Goal: Obtain resource: Obtain resource

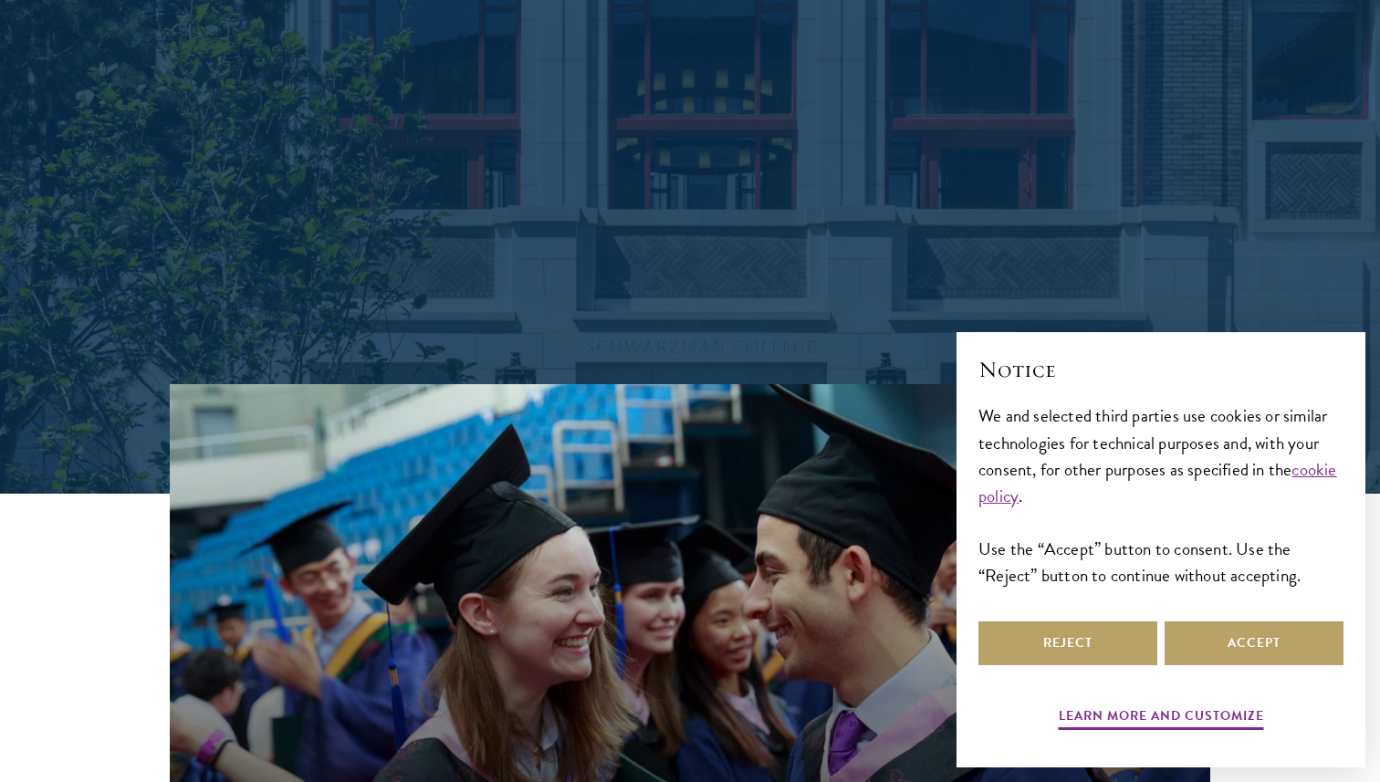
scroll to position [349, 0]
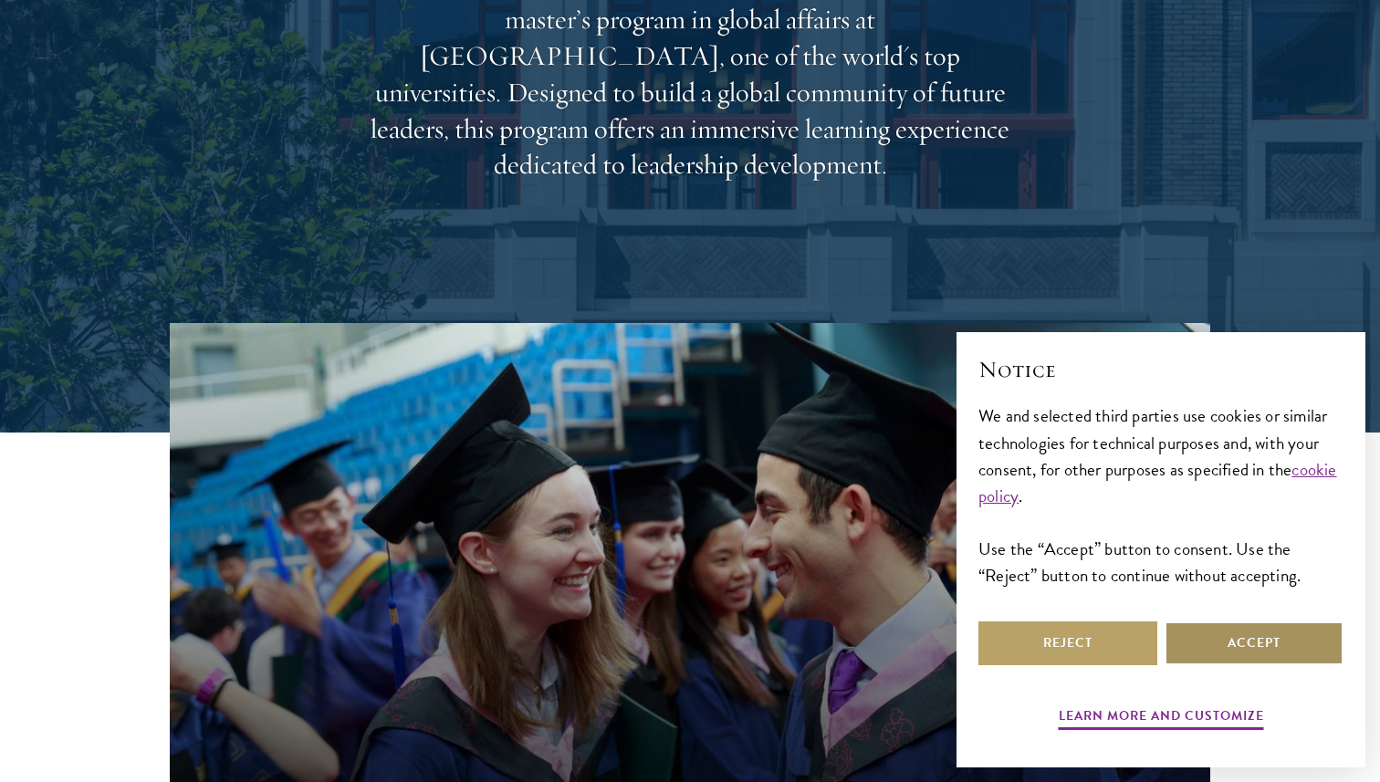
click at [1205, 637] on button "Accept" at bounding box center [1253, 643] width 179 height 44
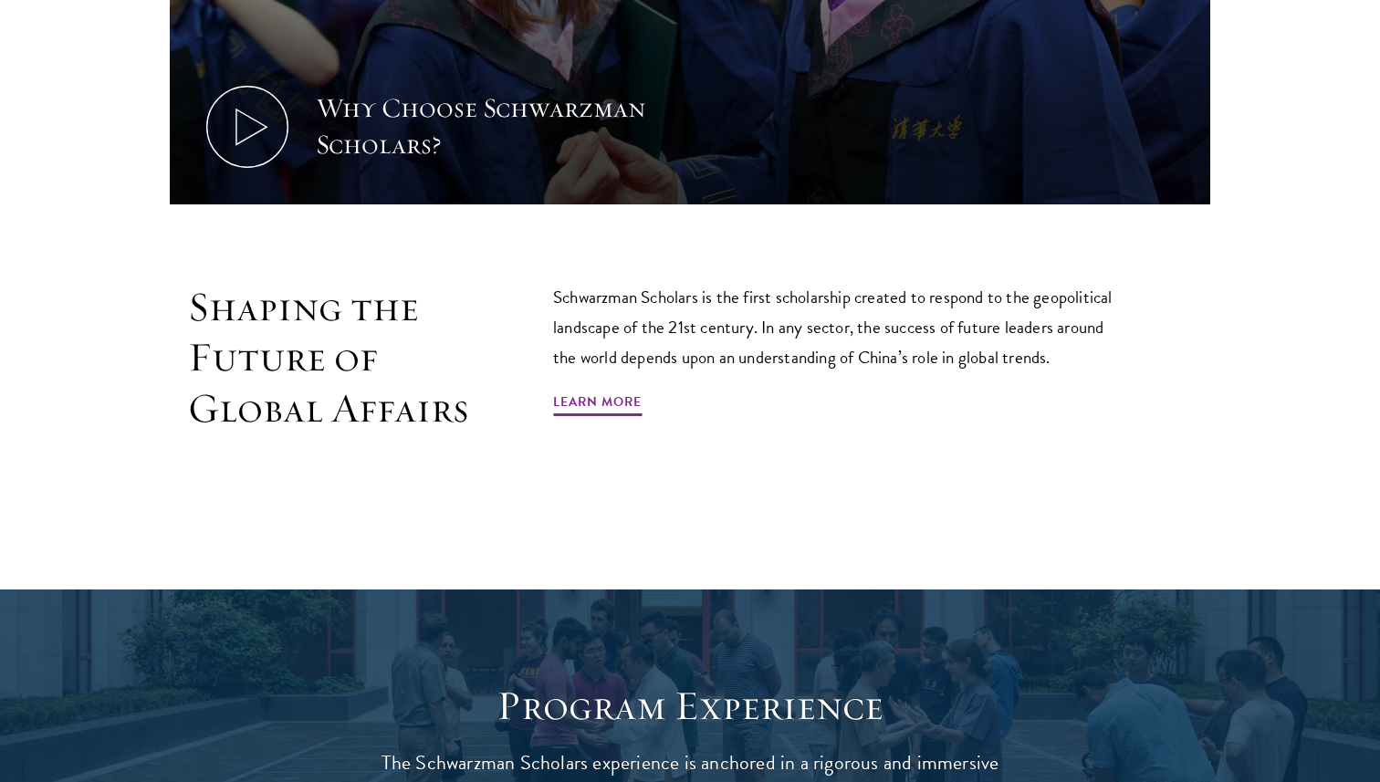
scroll to position [1099, 0]
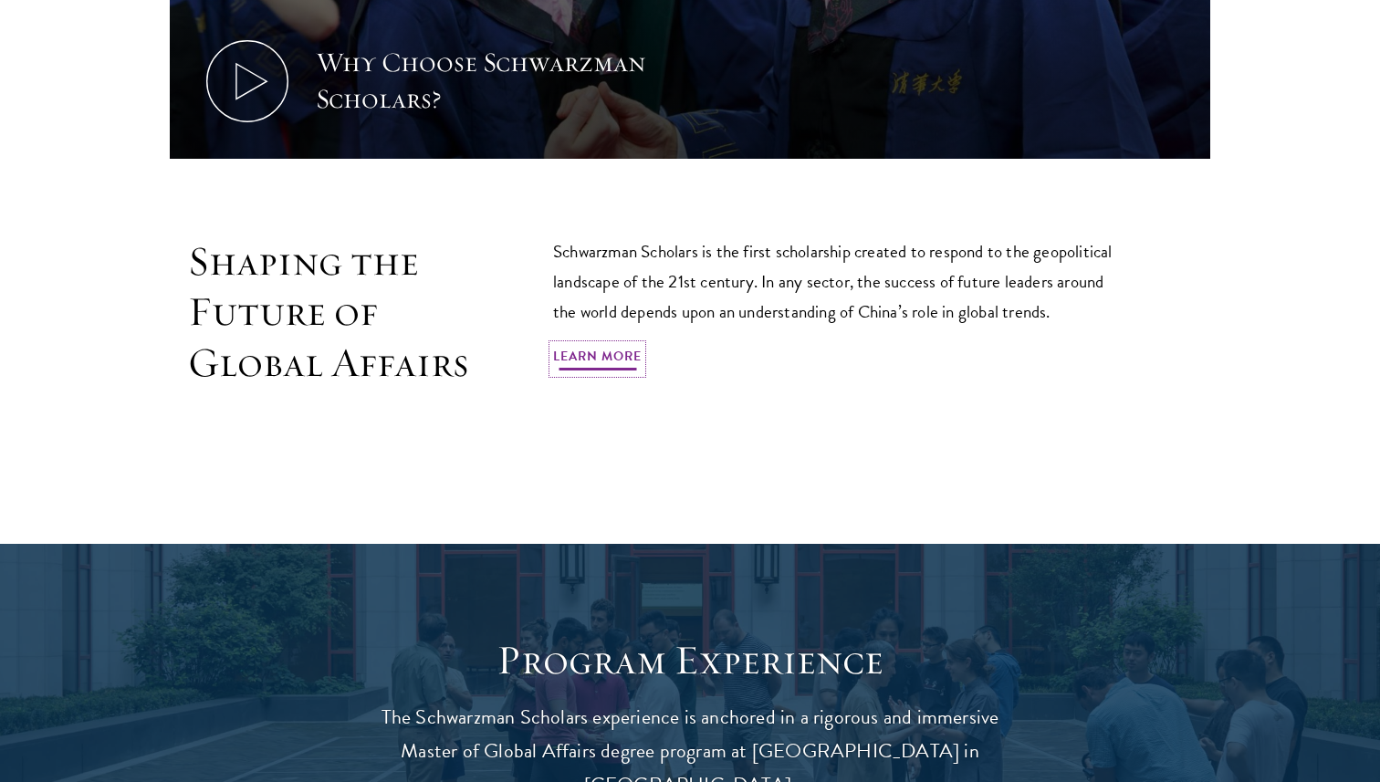
click at [553, 354] on link "Learn More" at bounding box center [597, 359] width 89 height 28
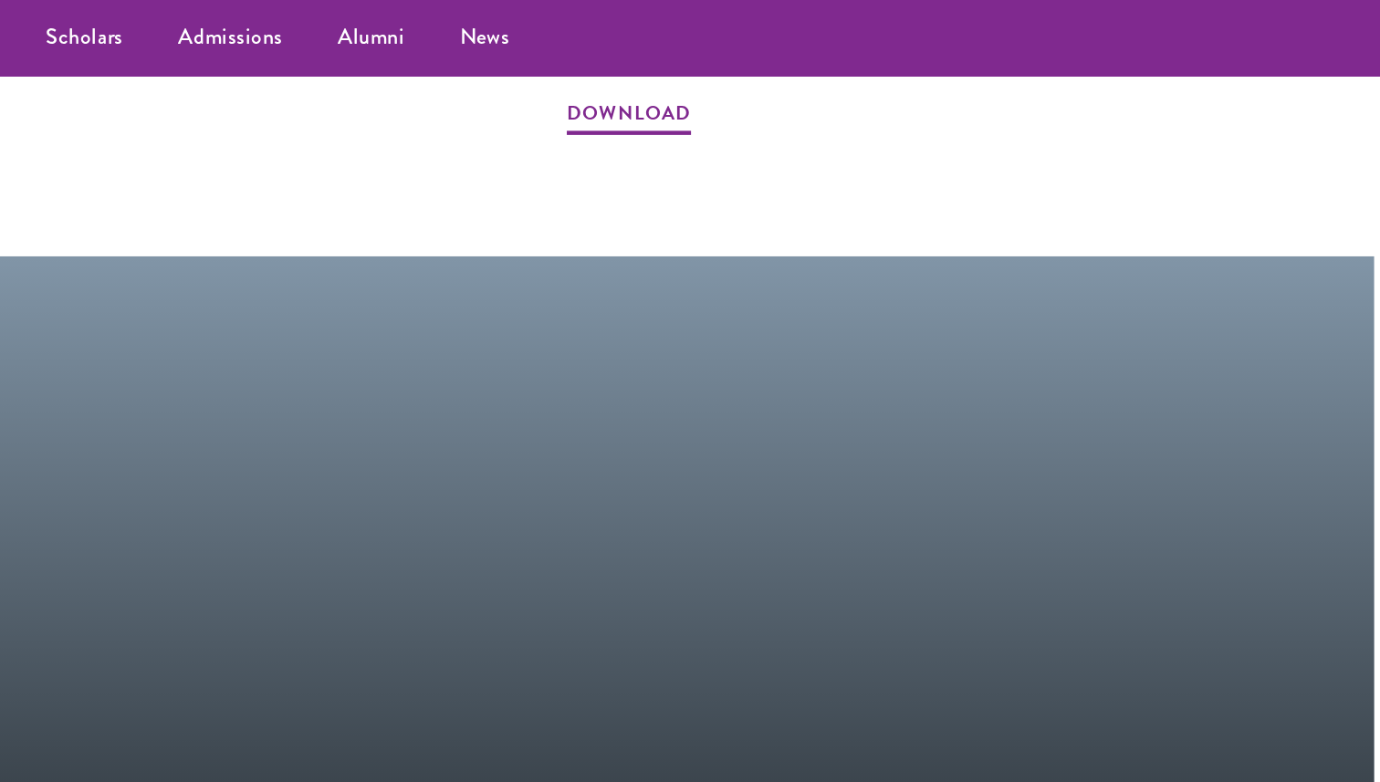
scroll to position [1876, 0]
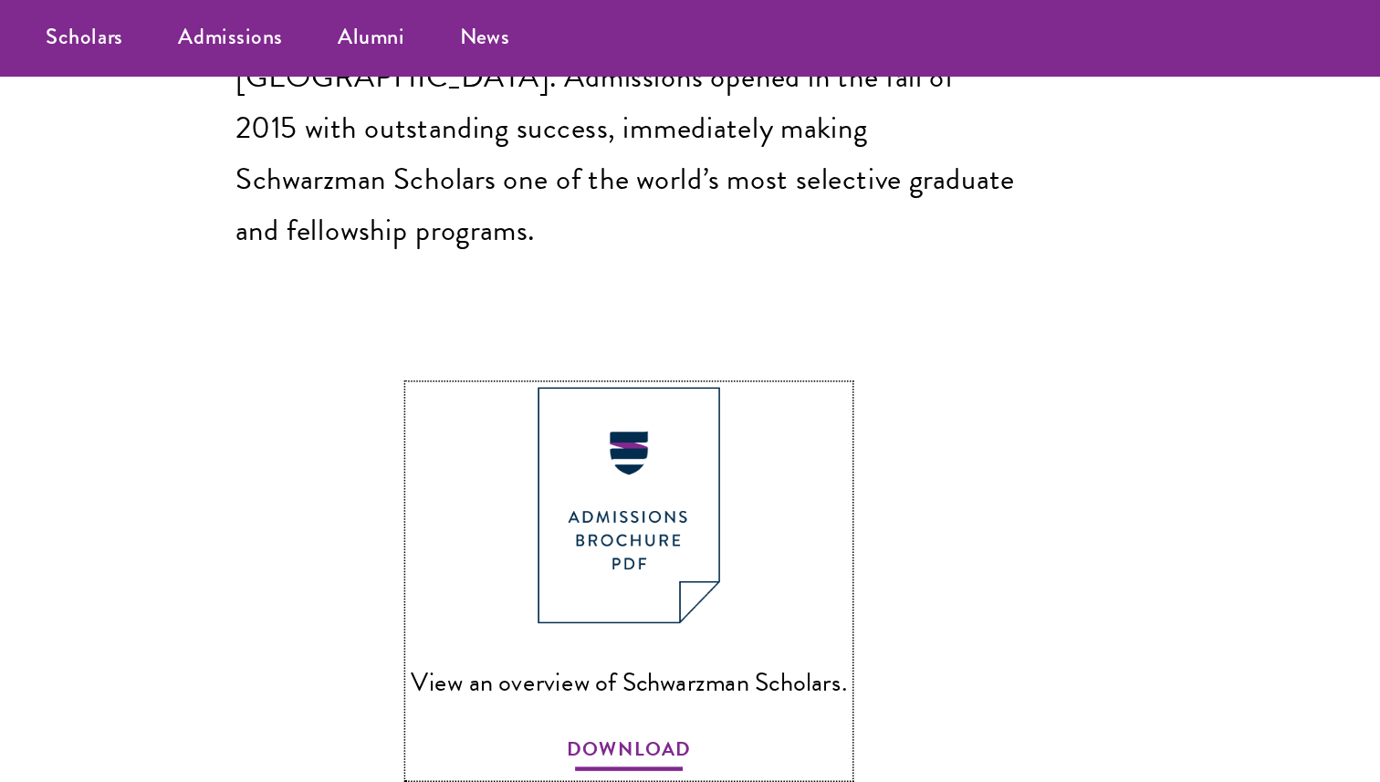
click at [672, 485] on span "DOWNLOAD" at bounding box center [690, 499] width 82 height 28
